Goal: Information Seeking & Learning: Learn about a topic

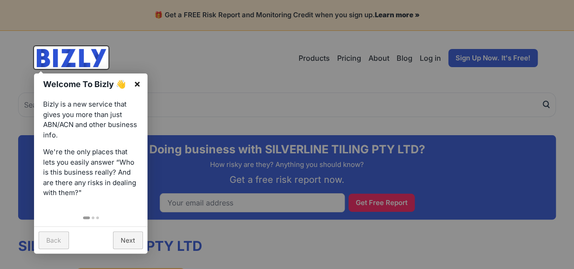
click at [135, 85] on link "×" at bounding box center [137, 83] width 20 height 20
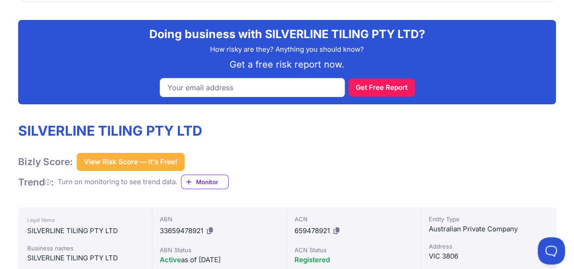
scroll to position [119, 0]
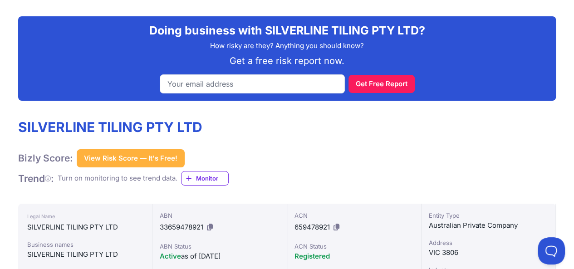
click at [137, 156] on button "View Risk Score — It's Free!" at bounding box center [131, 158] width 108 height 18
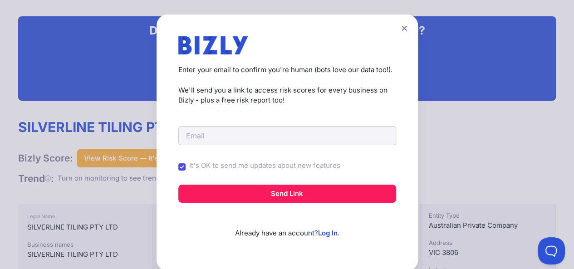
click at [402, 27] on icon at bounding box center [403, 28] width 5 height 5
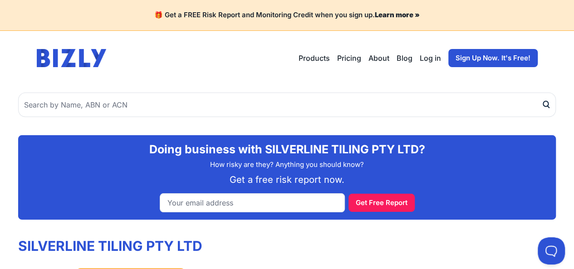
scroll to position [0, 0]
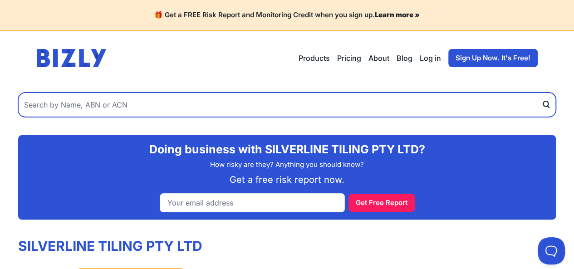
click at [186, 101] on input "text" at bounding box center [286, 105] width 537 height 24
type input "Mimosa"
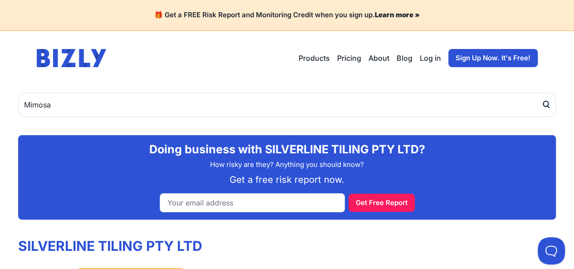
click at [544, 100] on icon "submit" at bounding box center [545, 105] width 9 height 10
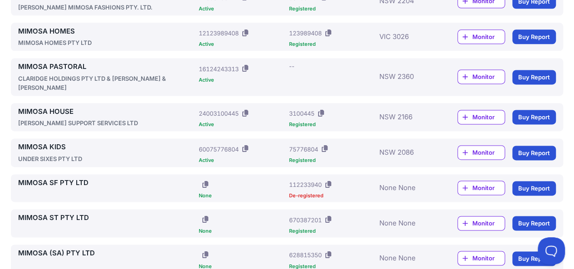
scroll to position [539, 0]
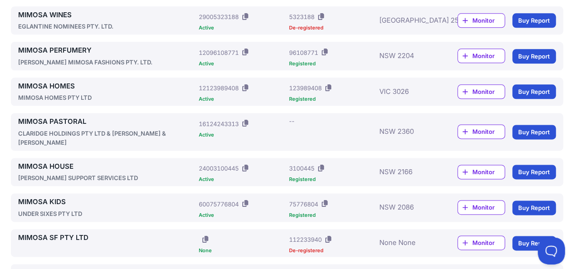
click at [486, 89] on span "Monitor" at bounding box center [488, 91] width 32 height 9
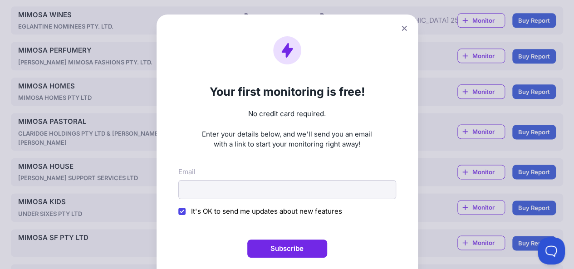
click at [407, 29] on button at bounding box center [404, 28] width 13 height 13
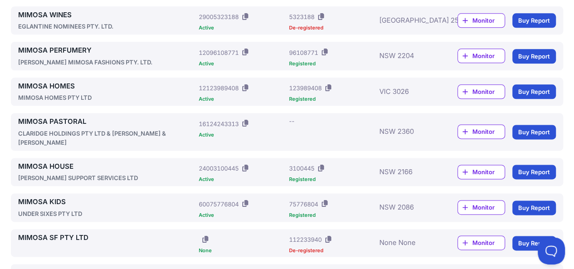
click at [54, 86] on link "MIMOSA HOMES" at bounding box center [106, 86] width 177 height 10
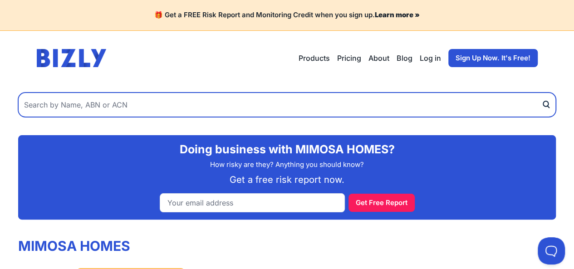
click at [107, 100] on input "text" at bounding box center [286, 105] width 537 height 24
type input "c"
type input "metricon homes"
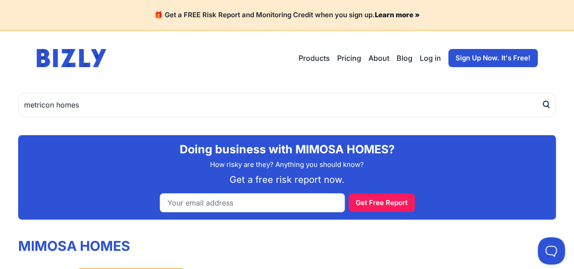
click at [543, 109] on button "submit" at bounding box center [548, 105] width 15 height 24
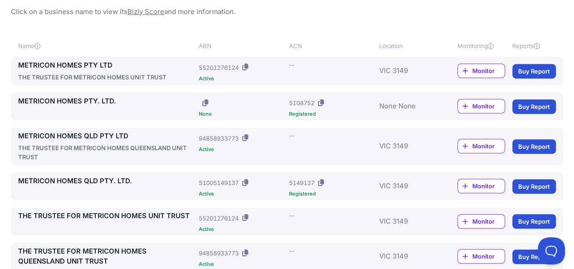
scroll to position [174, 0]
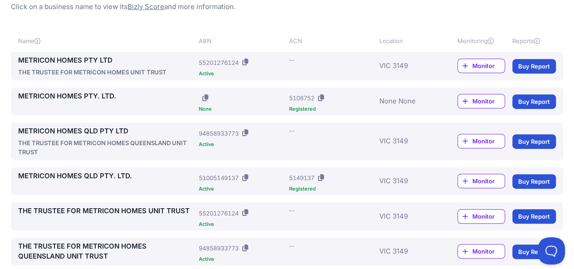
click at [166, 65] on link "METRICON HOMES PTY LTD" at bounding box center [106, 60] width 177 height 10
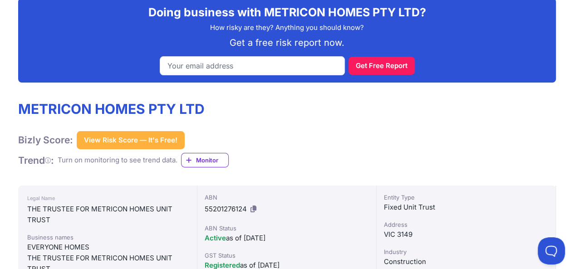
scroll to position [151, 0]
